Goal: Check status: Check status

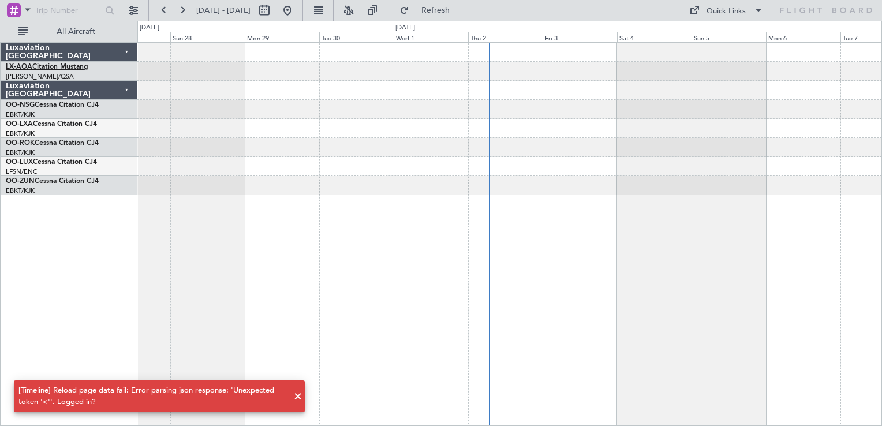
click at [69, 67] on link "LX-AOA Citation Mustang" at bounding box center [47, 67] width 83 height 7
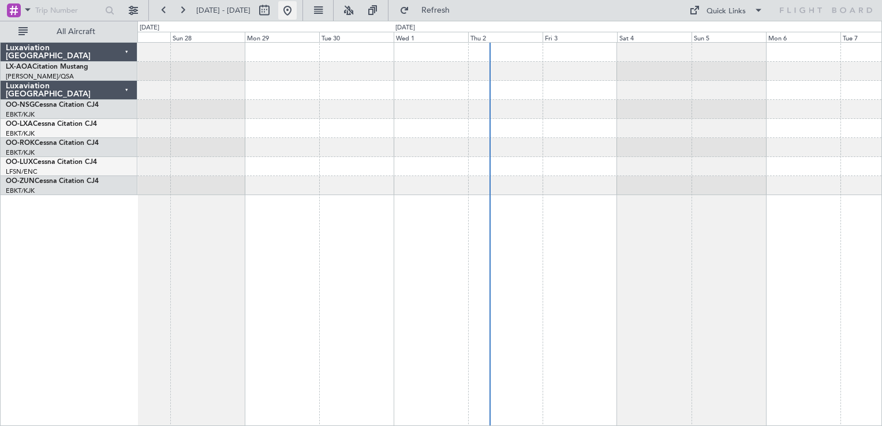
click at [297, 6] on button at bounding box center [287, 10] width 18 height 18
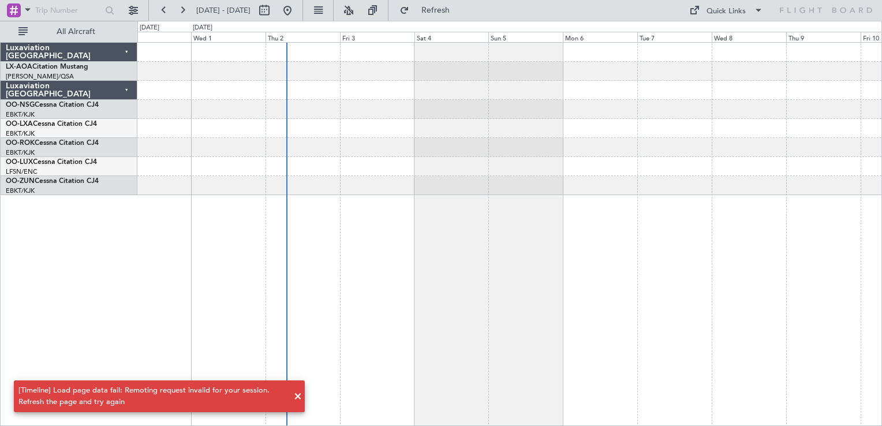
click at [439, 258] on div at bounding box center [509, 234] width 745 height 384
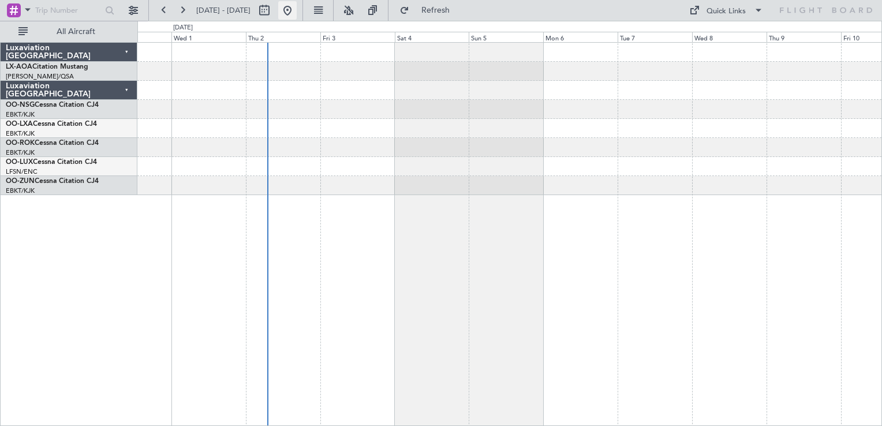
click at [297, 18] on button at bounding box center [287, 10] width 18 height 18
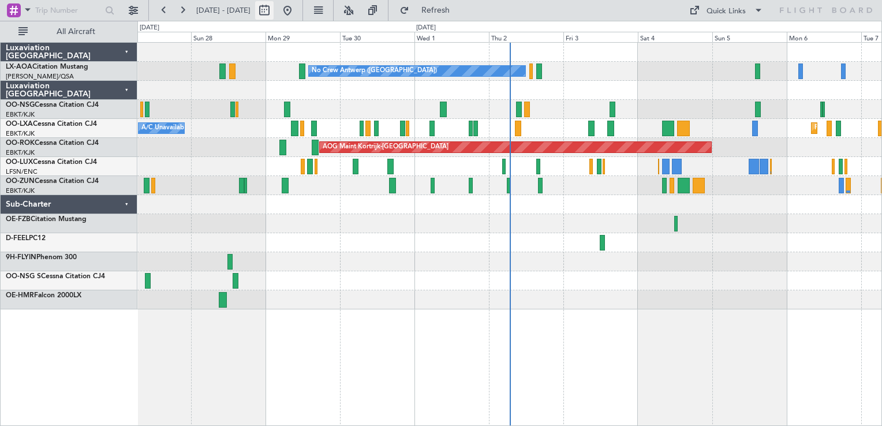
click at [274, 15] on button at bounding box center [264, 10] width 18 height 18
select select "9"
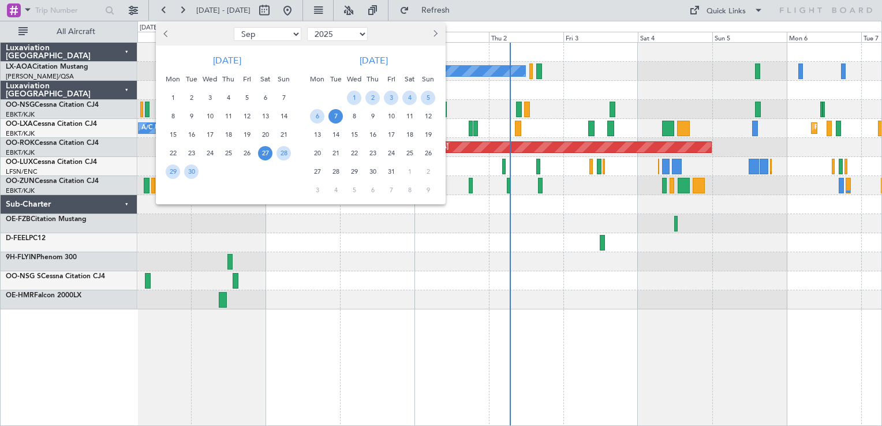
click at [344, 38] on select "2015 2016 2017 2018 2019 2020 2021 2022 2023 2024 2025 2026 2027 2028 2029 2030…" at bounding box center [337, 34] width 61 height 14
select select "2024"
click at [307, 27] on select "2015 2016 2017 2018 2019 2020 2021 2022 2023 2024 2025 2026 2027 2028 2029 2030…" at bounding box center [337, 34] width 61 height 14
click at [434, 33] on span "Next month" at bounding box center [434, 33] width 7 height 7
click at [434, 31] on span "Next month" at bounding box center [434, 33] width 7 height 7
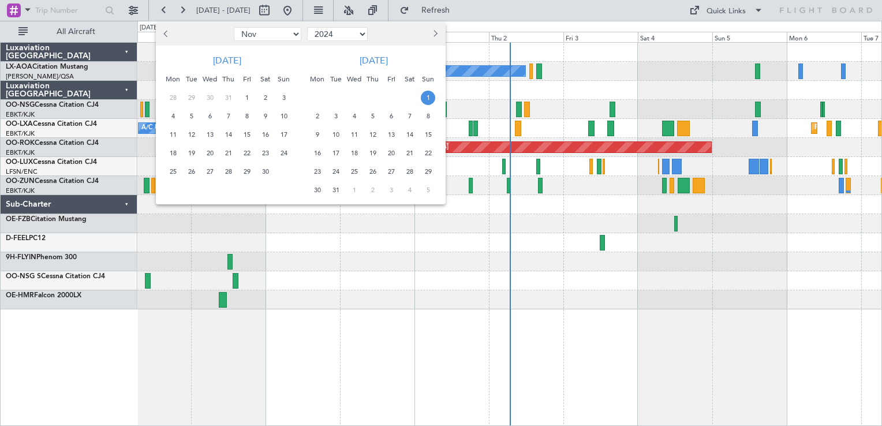
click at [425, 99] on span "1" at bounding box center [428, 98] width 14 height 14
click at [426, 138] on span "15" at bounding box center [428, 135] width 14 height 14
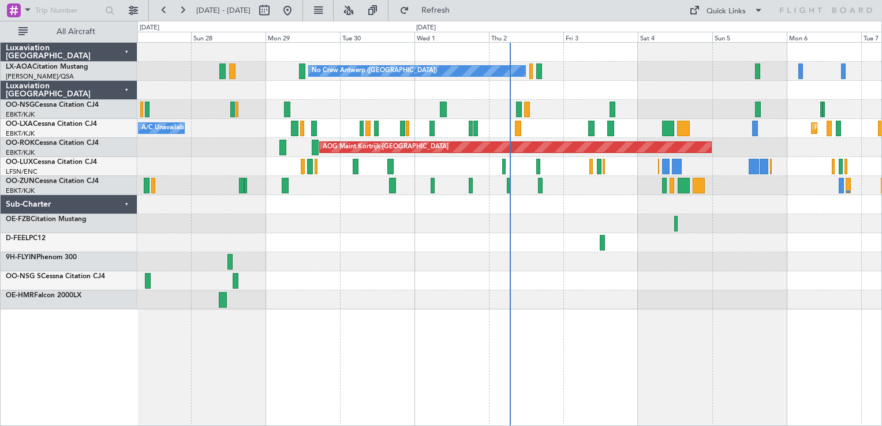
select select "12"
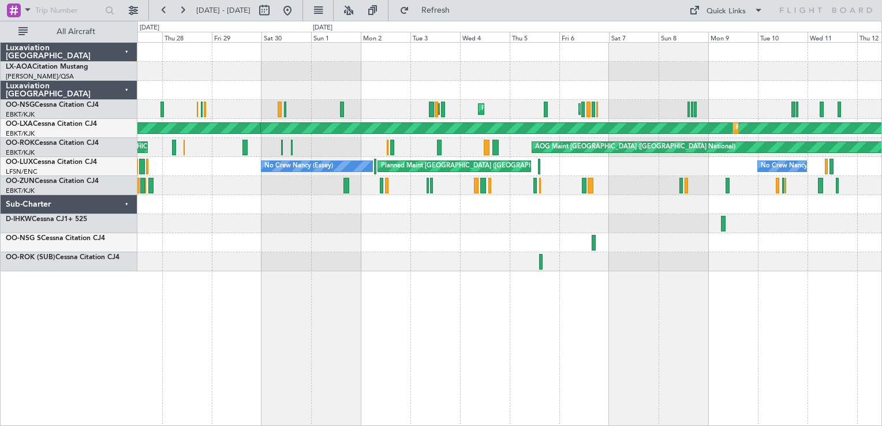
click at [574, 303] on div "Unplanned Maint [GEOGRAPHIC_DATA]-[GEOGRAPHIC_DATA] [GEOGRAPHIC_DATA] ([GEOGRAP…" at bounding box center [509, 234] width 745 height 384
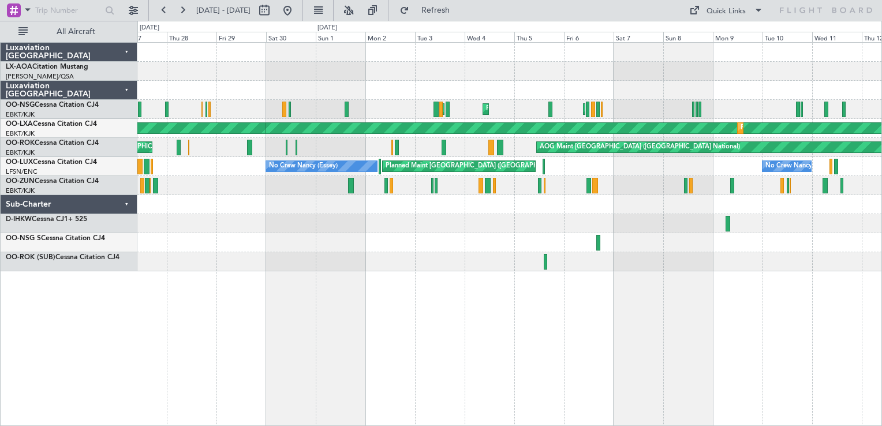
click at [460, 279] on div "Unplanned Maint [GEOGRAPHIC_DATA]-[GEOGRAPHIC_DATA] [GEOGRAPHIC_DATA] ([GEOGRAP…" at bounding box center [509, 234] width 745 height 384
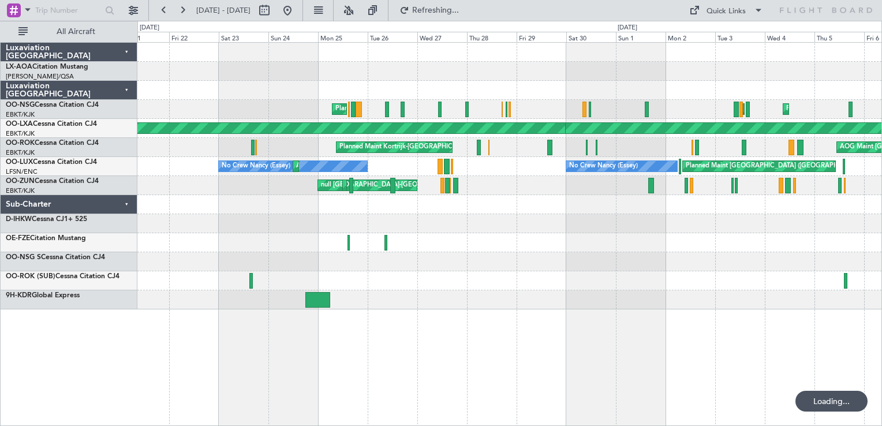
click at [482, 316] on div "Unplanned Maint [GEOGRAPHIC_DATA]-[GEOGRAPHIC_DATA] [GEOGRAPHIC_DATA] ([GEOGRAP…" at bounding box center [509, 234] width 745 height 384
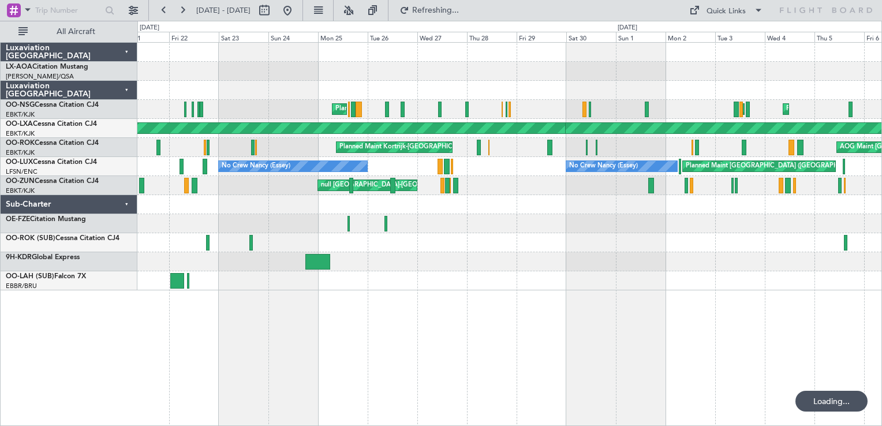
click at [304, 335] on div "Unplanned Maint [GEOGRAPHIC_DATA]-[GEOGRAPHIC_DATA] [GEOGRAPHIC_DATA] ([GEOGRAP…" at bounding box center [509, 234] width 745 height 384
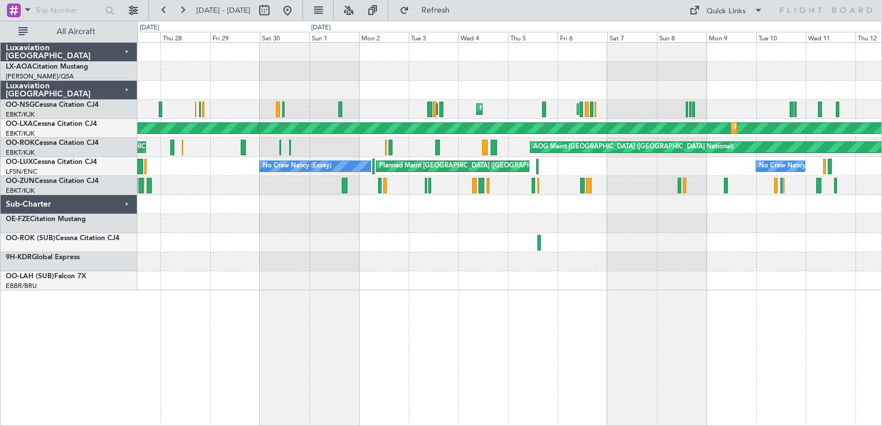
click at [448, 300] on div "Unplanned Maint [GEOGRAPHIC_DATA]-[GEOGRAPHIC_DATA] [GEOGRAPHIC_DATA] ([GEOGRAP…" at bounding box center [509, 234] width 745 height 384
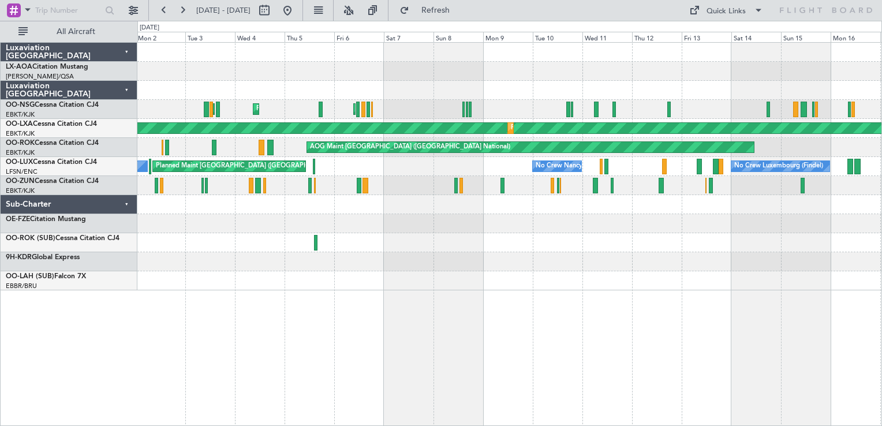
click at [433, 343] on div "Unplanned Maint [GEOGRAPHIC_DATA]-[GEOGRAPHIC_DATA] [GEOGRAPHIC_DATA] ([GEOGRAP…" at bounding box center [509, 234] width 745 height 384
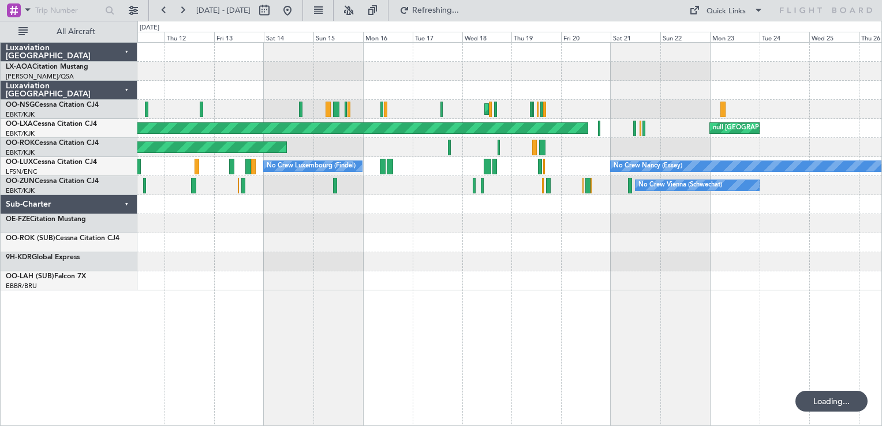
click at [467, 326] on div "Planned Maint Kortrijk-[GEOGRAPHIC_DATA] Planned Maint [GEOGRAPHIC_DATA] ([GEOG…" at bounding box center [509, 234] width 745 height 384
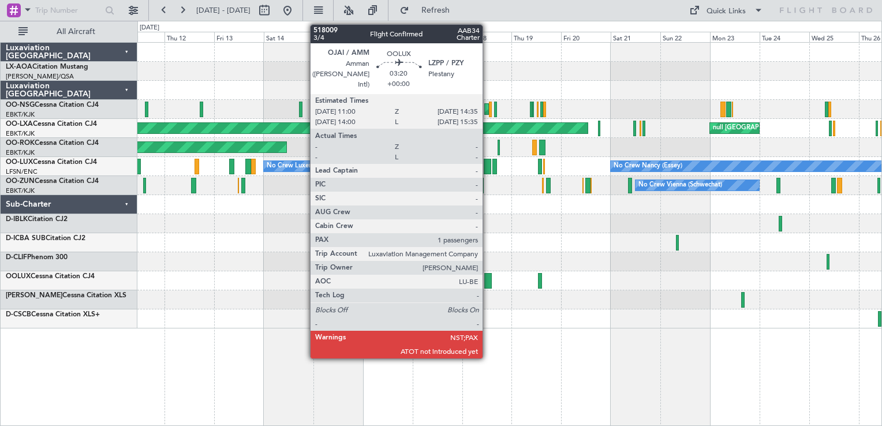
click at [488, 281] on div at bounding box center [488, 281] width 8 height 16
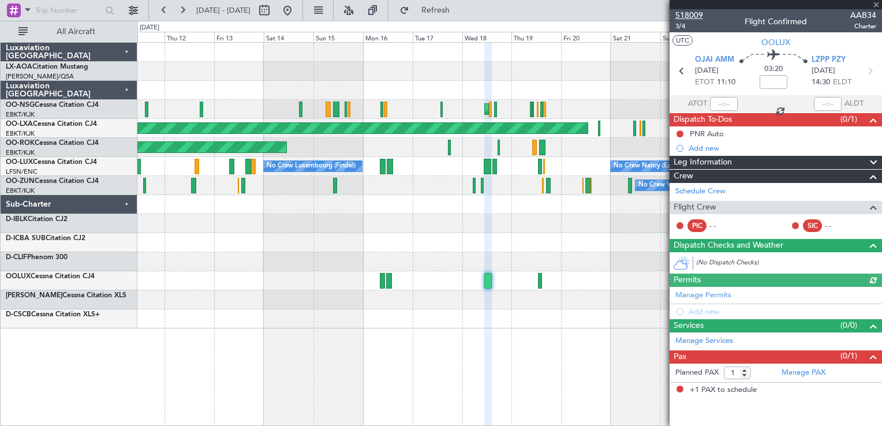
click at [692, 13] on span "518009" at bounding box center [690, 15] width 28 height 12
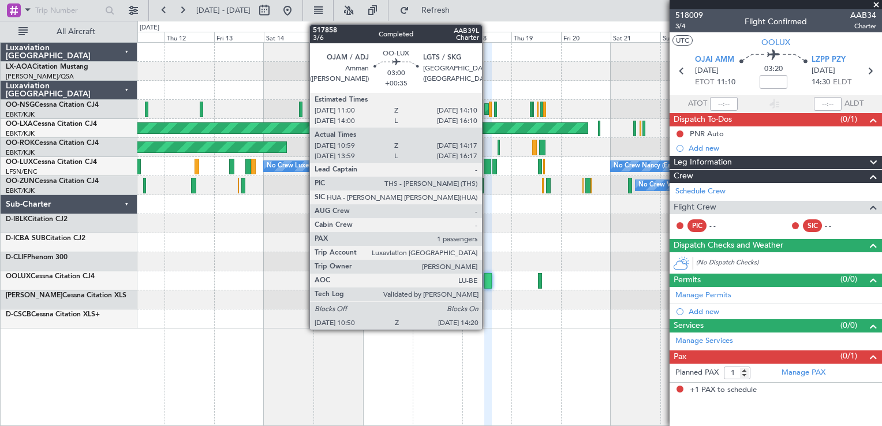
click at [487, 162] on div at bounding box center [488, 167] width 8 height 16
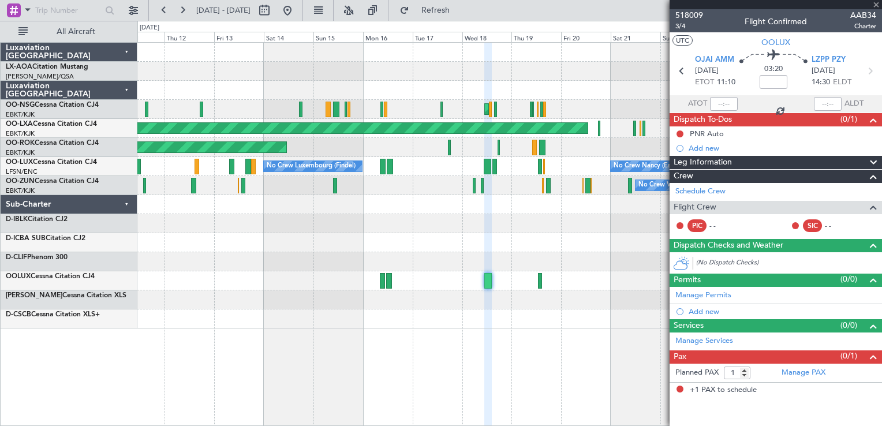
type input "+00:35"
type input "11:04"
type input "14:12"
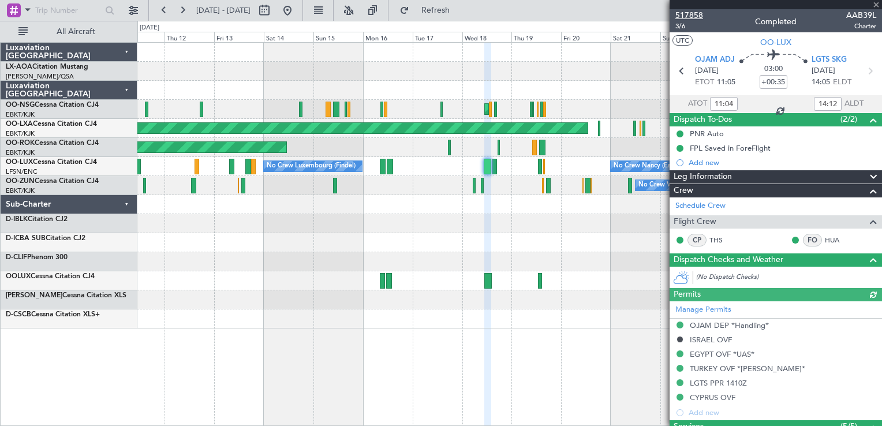
click at [690, 12] on span "517858" at bounding box center [690, 15] width 28 height 12
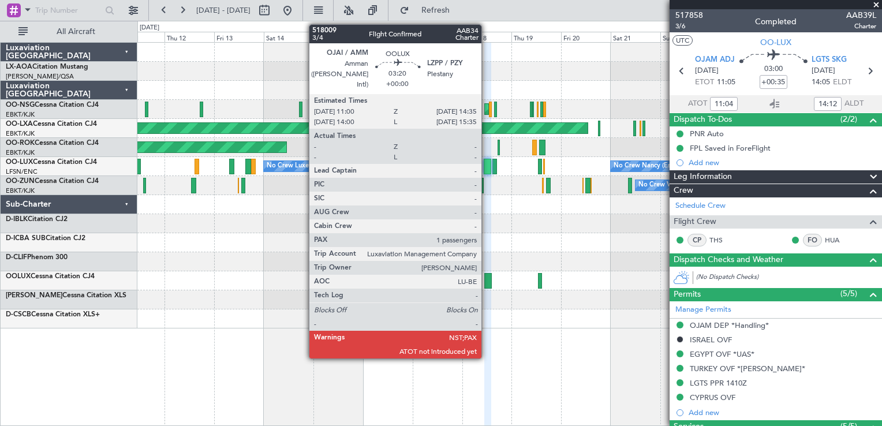
click at [487, 280] on div at bounding box center [488, 281] width 8 height 16
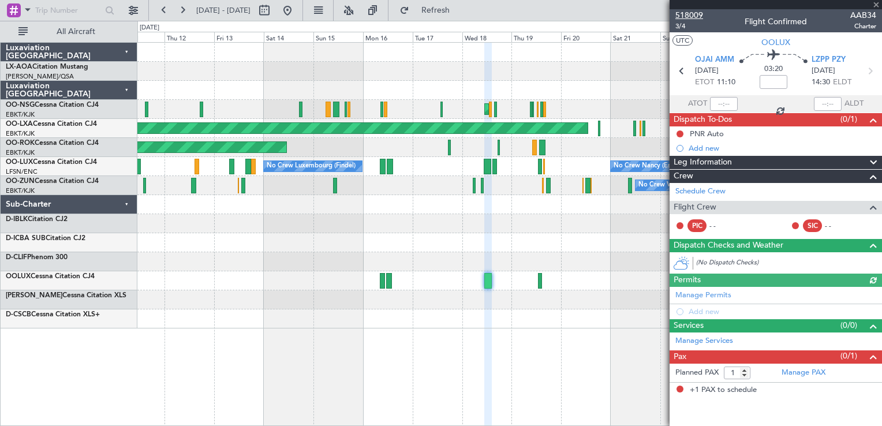
click at [680, 13] on span "518009" at bounding box center [690, 15] width 28 height 12
click at [877, 3] on span at bounding box center [877, 5] width 12 height 10
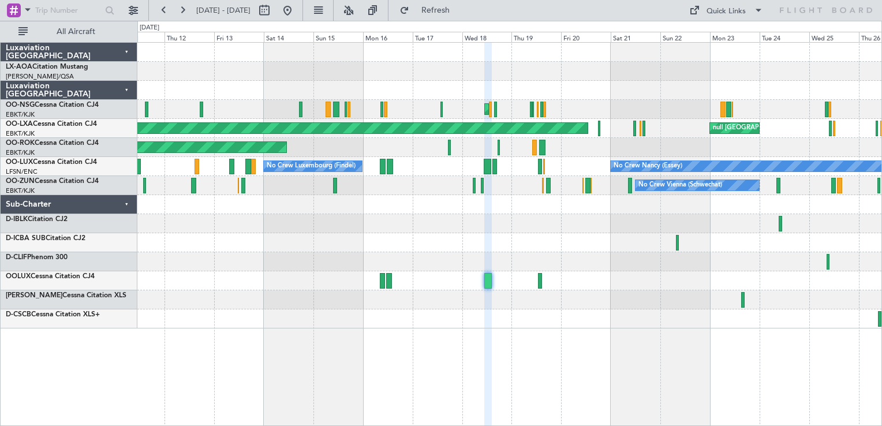
type input "0"
click at [119, 8] on div at bounding box center [74, 10] width 148 height 21
click at [108, 10] on div at bounding box center [109, 10] width 13 height 13
click at [265, 271] on div "Planned Maint Kortrijk-[GEOGRAPHIC_DATA] Planned Maint [GEOGRAPHIC_DATA] ([GEOG…" at bounding box center [509, 186] width 744 height 286
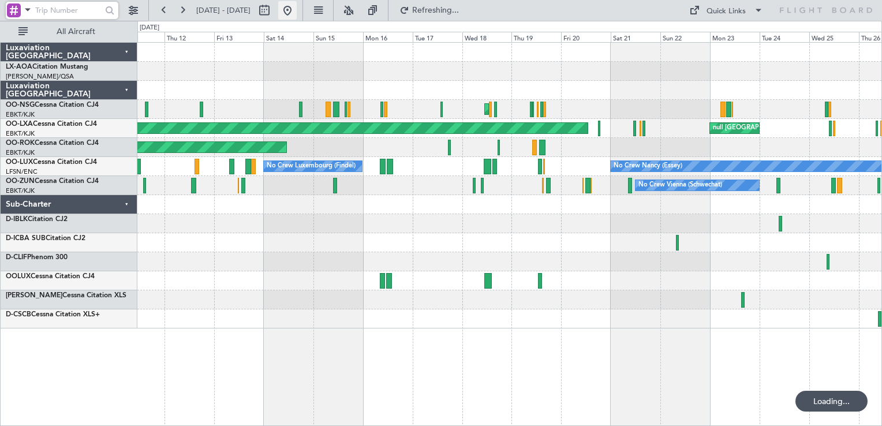
click at [297, 12] on button at bounding box center [287, 10] width 18 height 18
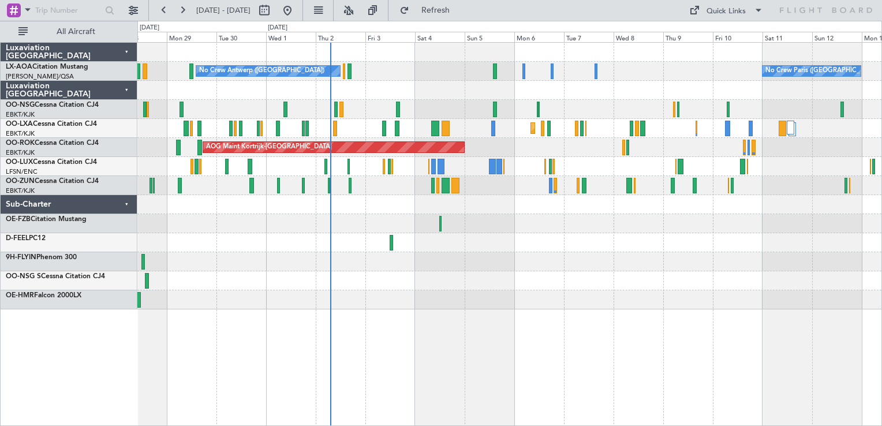
click at [465, 311] on div "No Crew Antwerp ([GEOGRAPHIC_DATA]) No Crew [GEOGRAPHIC_DATA] ([GEOGRAPHIC_DATA…" at bounding box center [509, 234] width 745 height 384
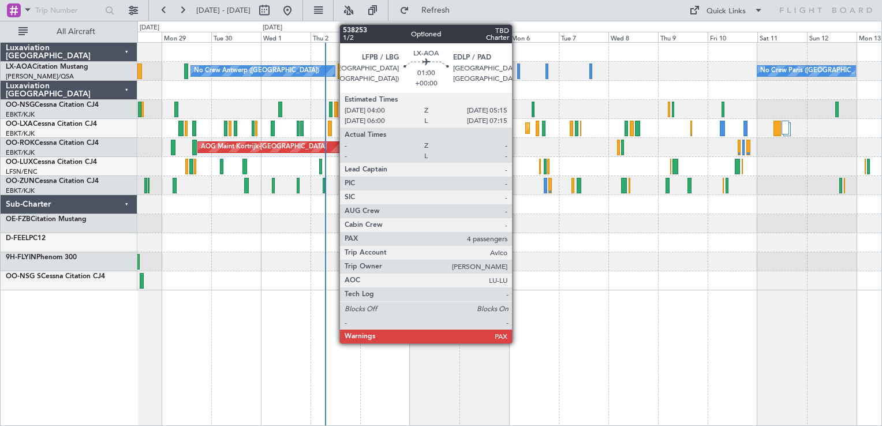
click at [517, 65] on div at bounding box center [518, 72] width 3 height 16
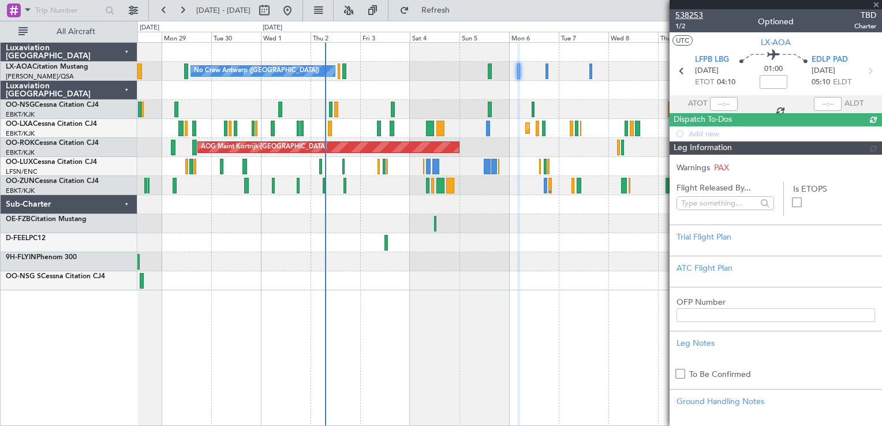
click at [694, 11] on span "538253" at bounding box center [690, 15] width 28 height 12
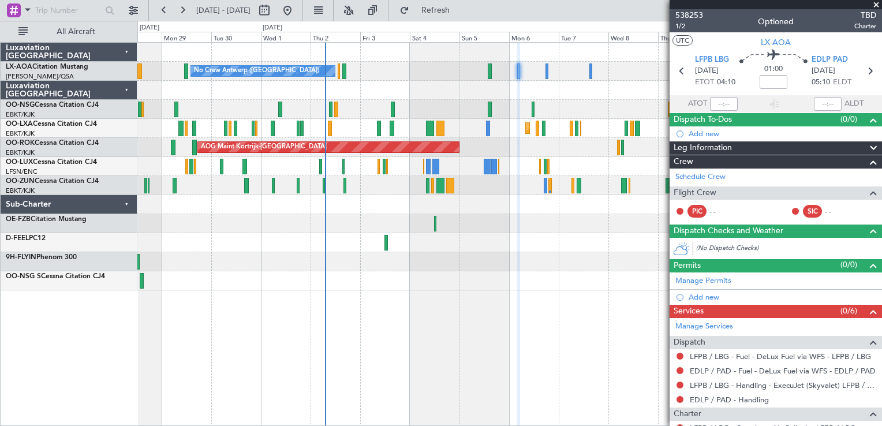
click at [875, 3] on span at bounding box center [877, 5] width 12 height 10
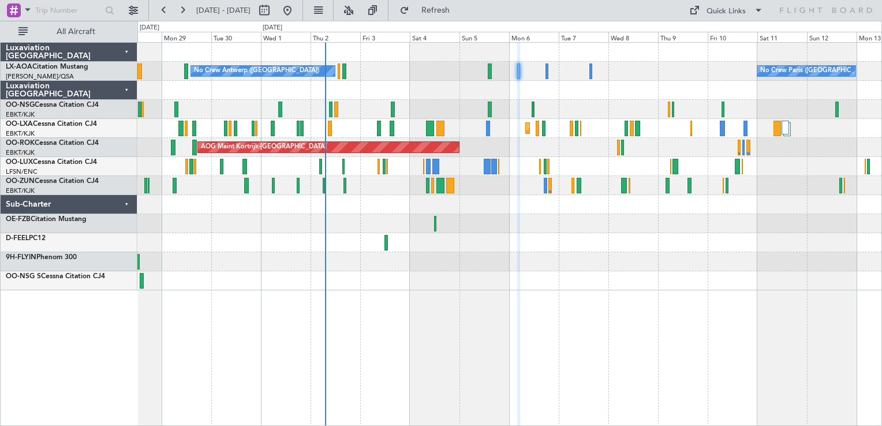
type input "0"
click at [297, 15] on button at bounding box center [287, 10] width 18 height 18
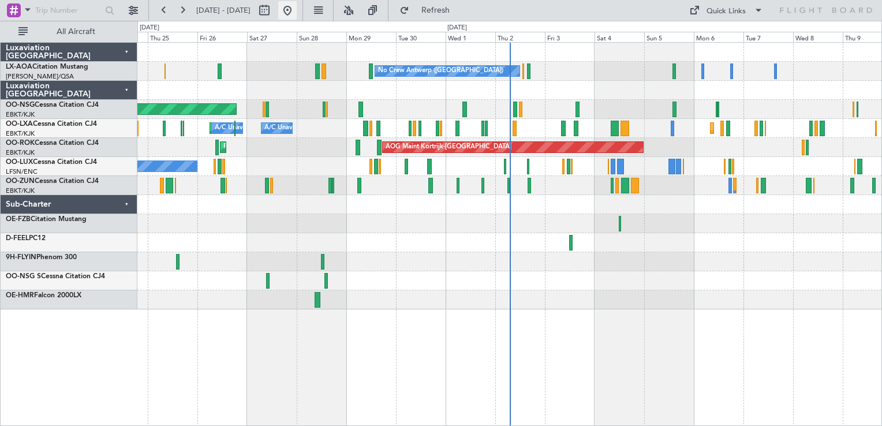
click at [297, 12] on button at bounding box center [287, 10] width 18 height 18
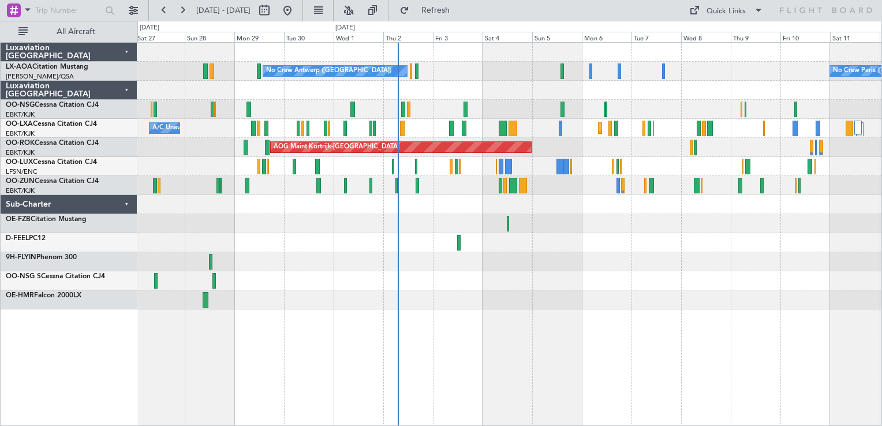
click at [620, 260] on div "No Crew Antwerp ([GEOGRAPHIC_DATA]) No Crew [GEOGRAPHIC_DATA] ([GEOGRAPHIC_DATA…" at bounding box center [509, 176] width 744 height 267
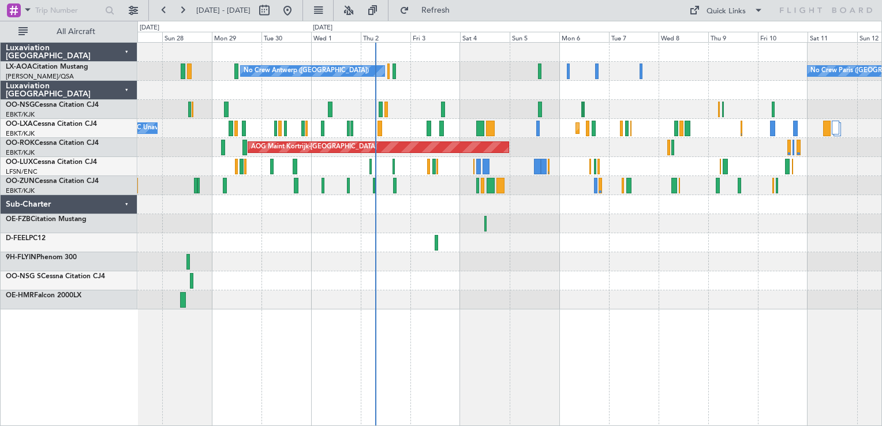
click at [635, 80] on div "No Crew Antwerp ([GEOGRAPHIC_DATA]) No Crew [GEOGRAPHIC_DATA] ([GEOGRAPHIC_DATA…" at bounding box center [509, 176] width 744 height 267
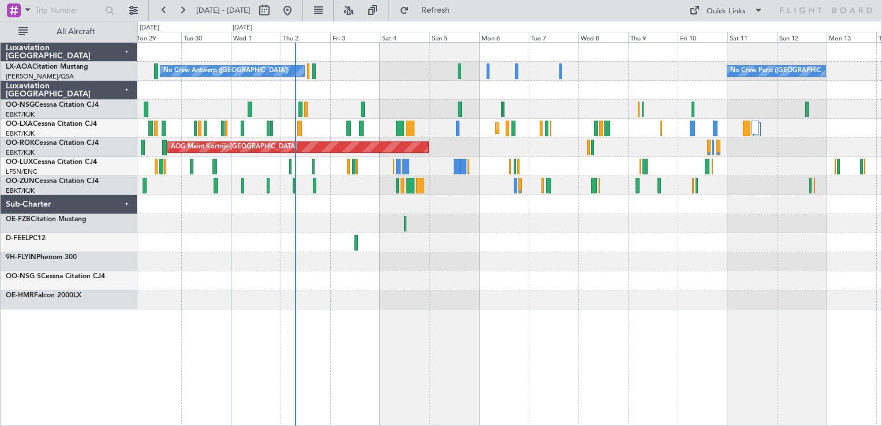
click at [626, 92] on div at bounding box center [509, 90] width 744 height 19
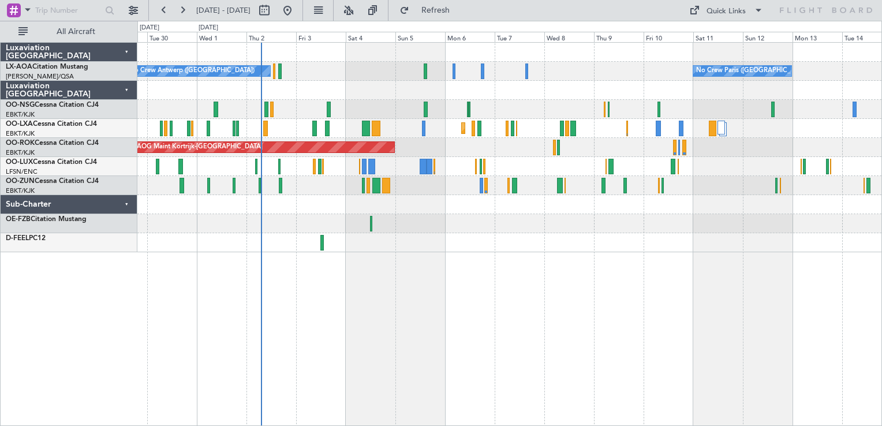
click at [605, 217] on div at bounding box center [509, 223] width 744 height 19
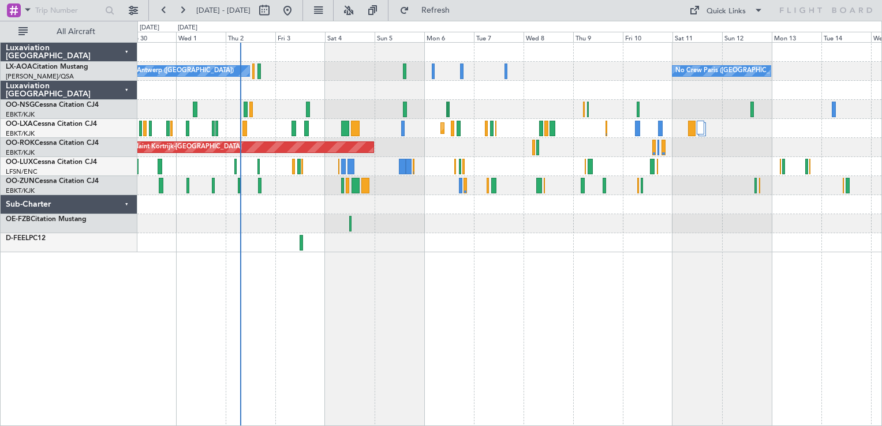
click at [455, 281] on div "No Crew Antwerp ([GEOGRAPHIC_DATA]) No Crew [GEOGRAPHIC_DATA] ([GEOGRAPHIC_DATA…" at bounding box center [509, 234] width 745 height 384
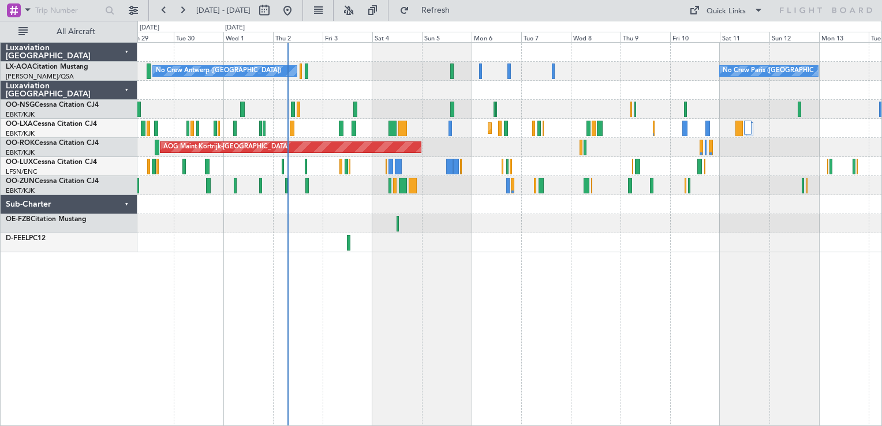
click at [679, 90] on div at bounding box center [509, 90] width 744 height 19
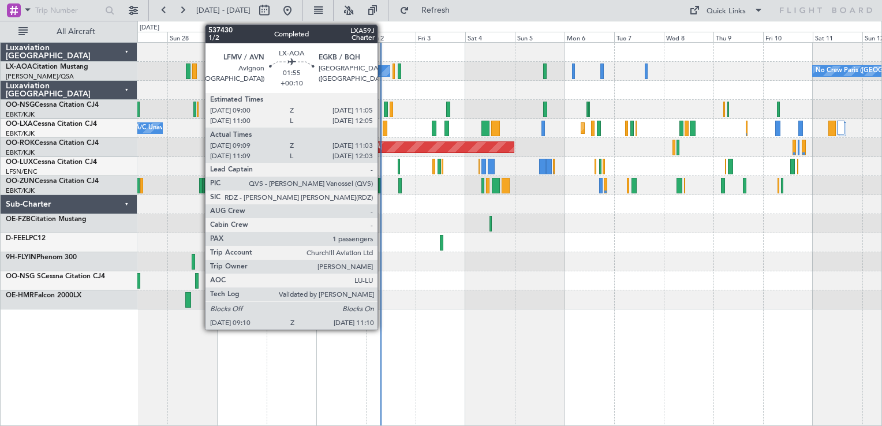
click at [480, 76] on div "No Crew Antwerp ([GEOGRAPHIC_DATA]) No Crew [GEOGRAPHIC_DATA] ([GEOGRAPHIC_DATA…" at bounding box center [509, 71] width 744 height 19
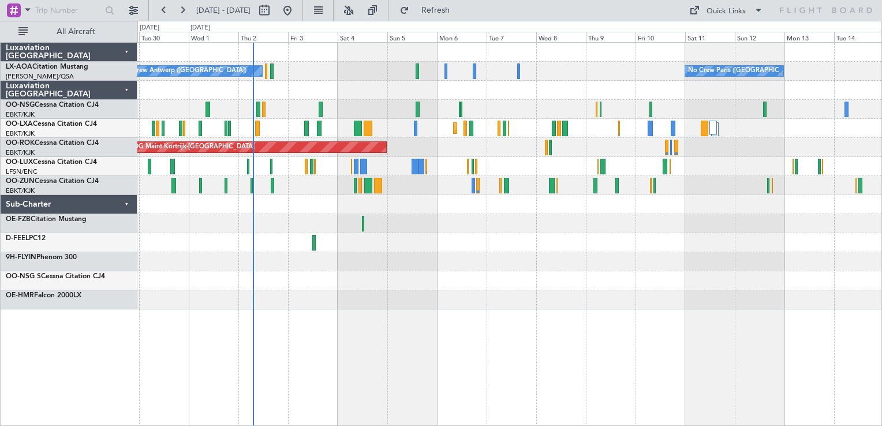
click at [590, 214] on div "No Crew Antwerp ([GEOGRAPHIC_DATA]) No Crew [GEOGRAPHIC_DATA] ([GEOGRAPHIC_DATA…" at bounding box center [509, 176] width 744 height 267
